Goal: Task Accomplishment & Management: Manage account settings

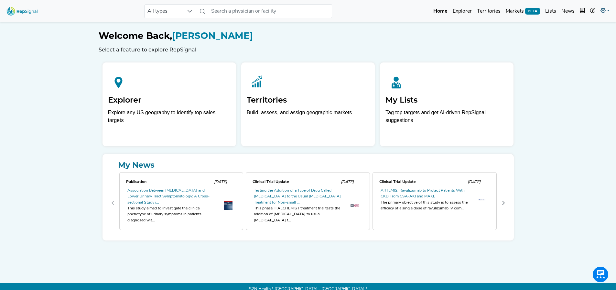
click at [605, 10] on icon at bounding box center [603, 10] width 5 height 5
click at [576, 39] on link "Admin" at bounding box center [586, 40] width 51 height 13
click at [83, 8] on button "Module Bladder Procedures" at bounding box center [78, 11] width 65 height 8
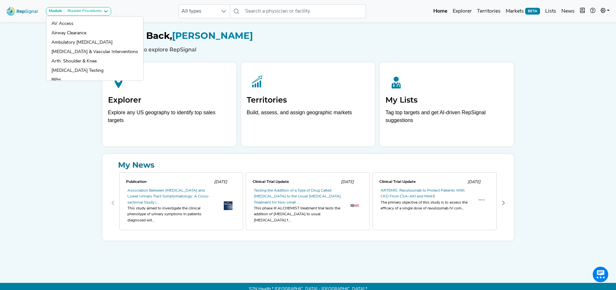
drag, startPoint x: 32, startPoint y: 54, endPoint x: 33, endPoint y: 43, distance: 11.7
click at [33, 53] on div "Module Bladder Procedures AV Access Airway Clearance Ambulatory ECG Amputation …" at bounding box center [308, 148] width 616 height 296
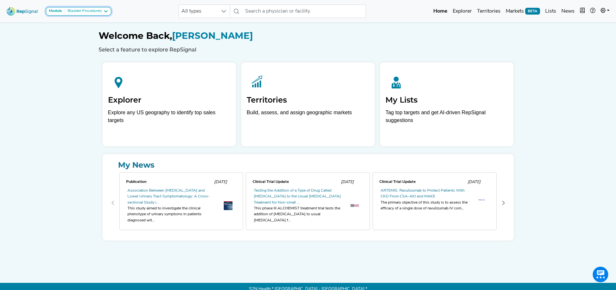
click at [74, 12] on div "Bladder Procedures" at bounding box center [83, 11] width 37 height 5
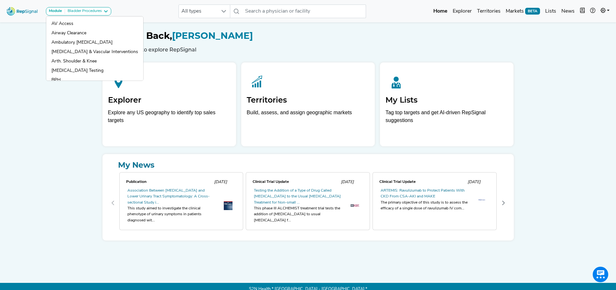
drag, startPoint x: 60, startPoint y: 130, endPoint x: 59, endPoint y: 126, distance: 3.6
click at [59, 129] on div "Module Bladder Procedures AV Access Airway Clearance Ambulatory ECG Amputation …" at bounding box center [308, 148] width 616 height 296
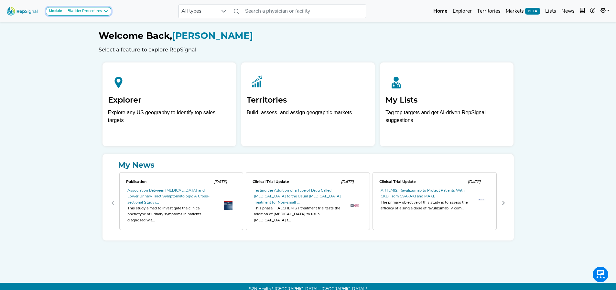
click at [60, 9] on strong "Module" at bounding box center [55, 11] width 13 height 4
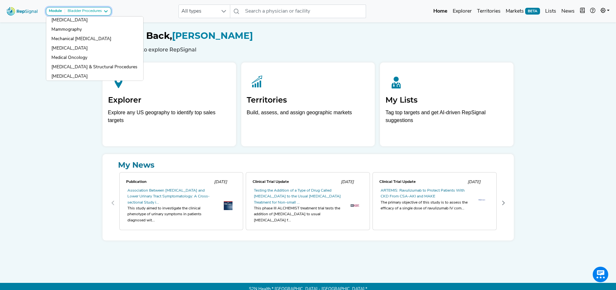
scroll to position [550, 0]
click at [347, 33] on h1 "Welcome Back, Owen Nash" at bounding box center [308, 35] width 419 height 11
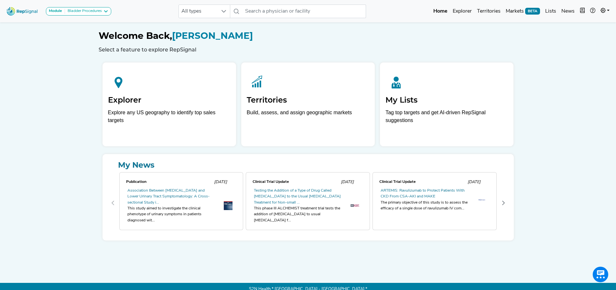
click at [18, 13] on img at bounding box center [22, 11] width 37 height 14
click at [606, 10] on icon at bounding box center [603, 10] width 5 height 5
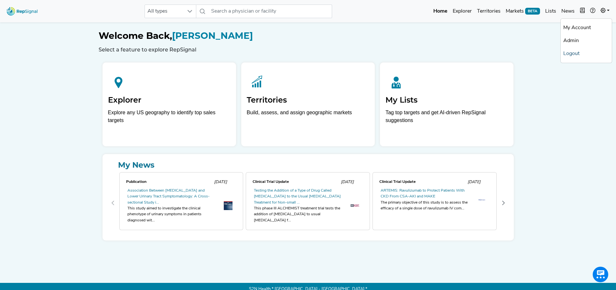
click at [577, 53] on link "Logout" at bounding box center [586, 53] width 51 height 13
